Goal: Transaction & Acquisition: Obtain resource

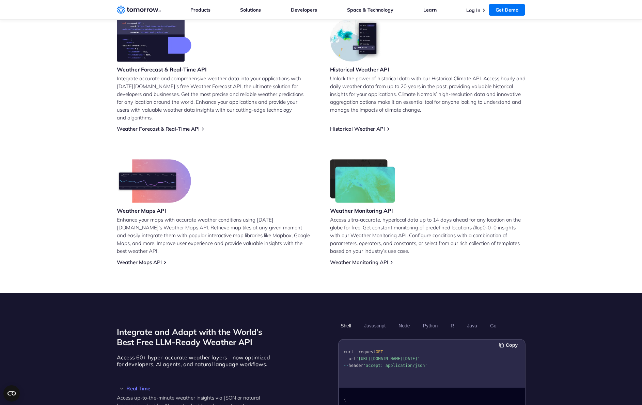
scroll to position [236, 0]
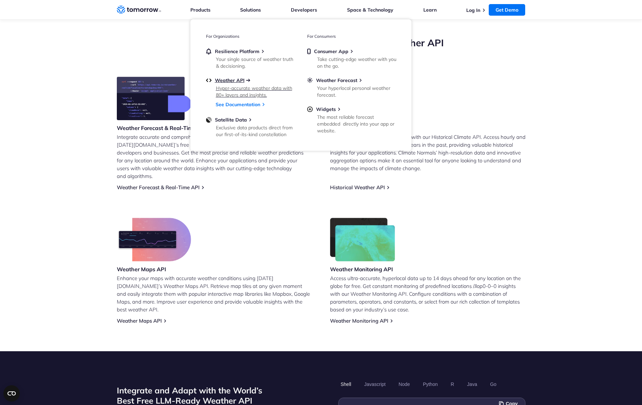
click at [234, 81] on span "Weather API" at bounding box center [230, 80] width 30 height 6
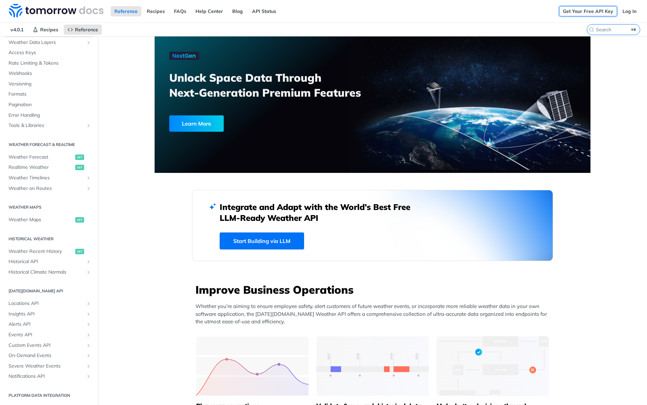
click at [588, 13] on link "Get Your Free API Key" at bounding box center [588, 11] width 58 height 10
